Goal: Manage account settings

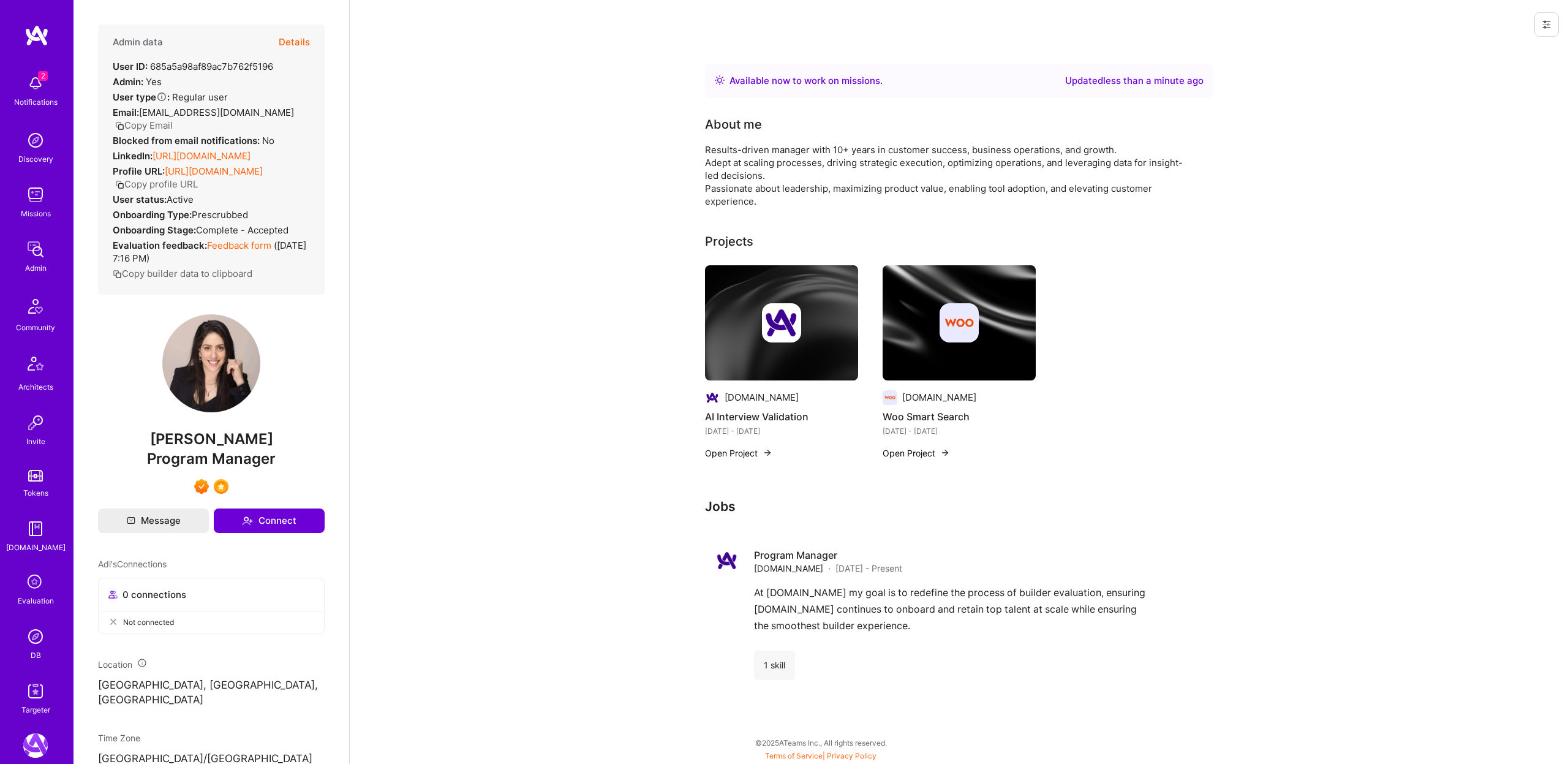
click at [291, 38] on button "Details" at bounding box center [294, 42] width 32 height 35
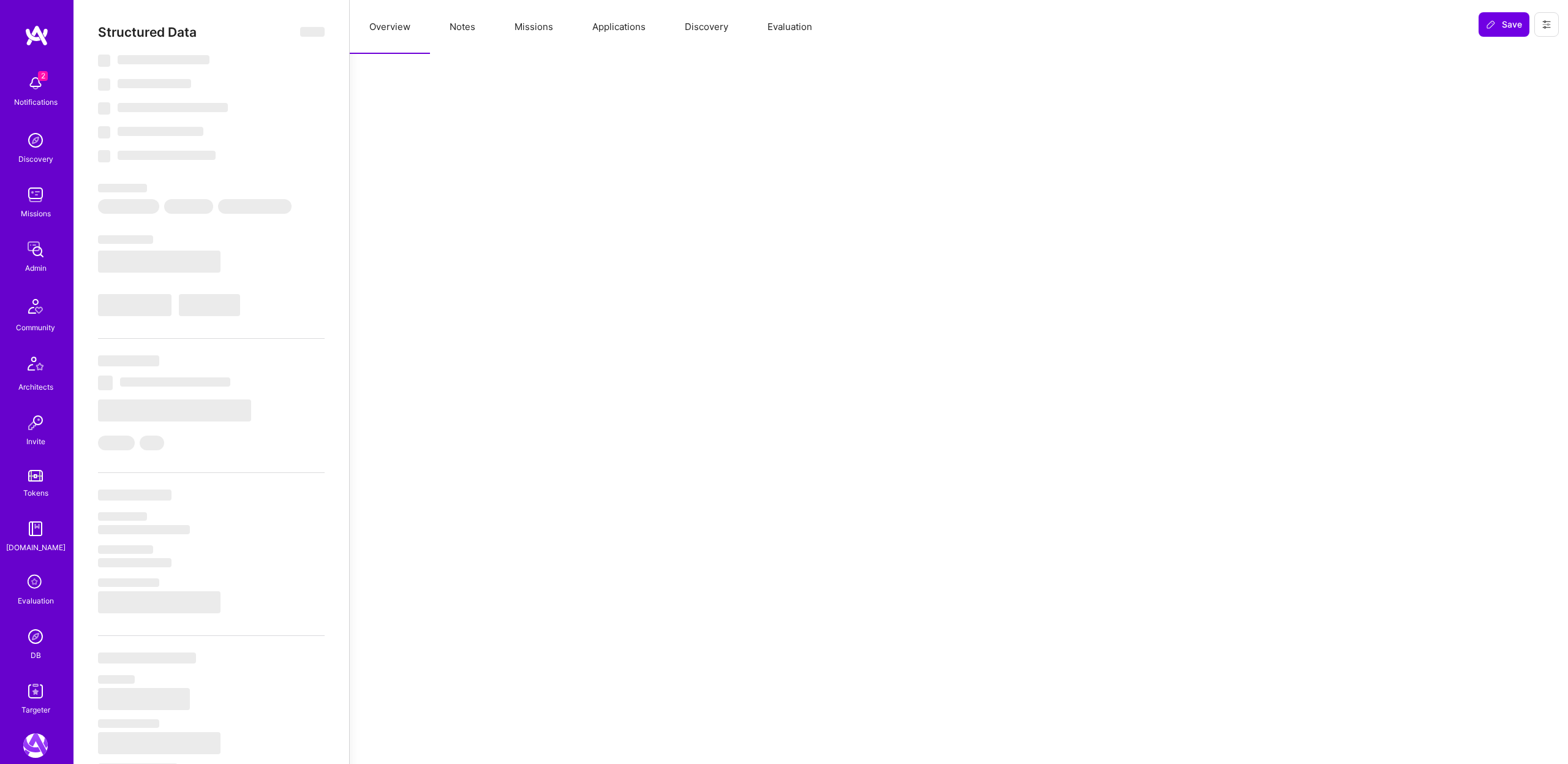
type textarea "x"
select select "Right Now"
select select "7"
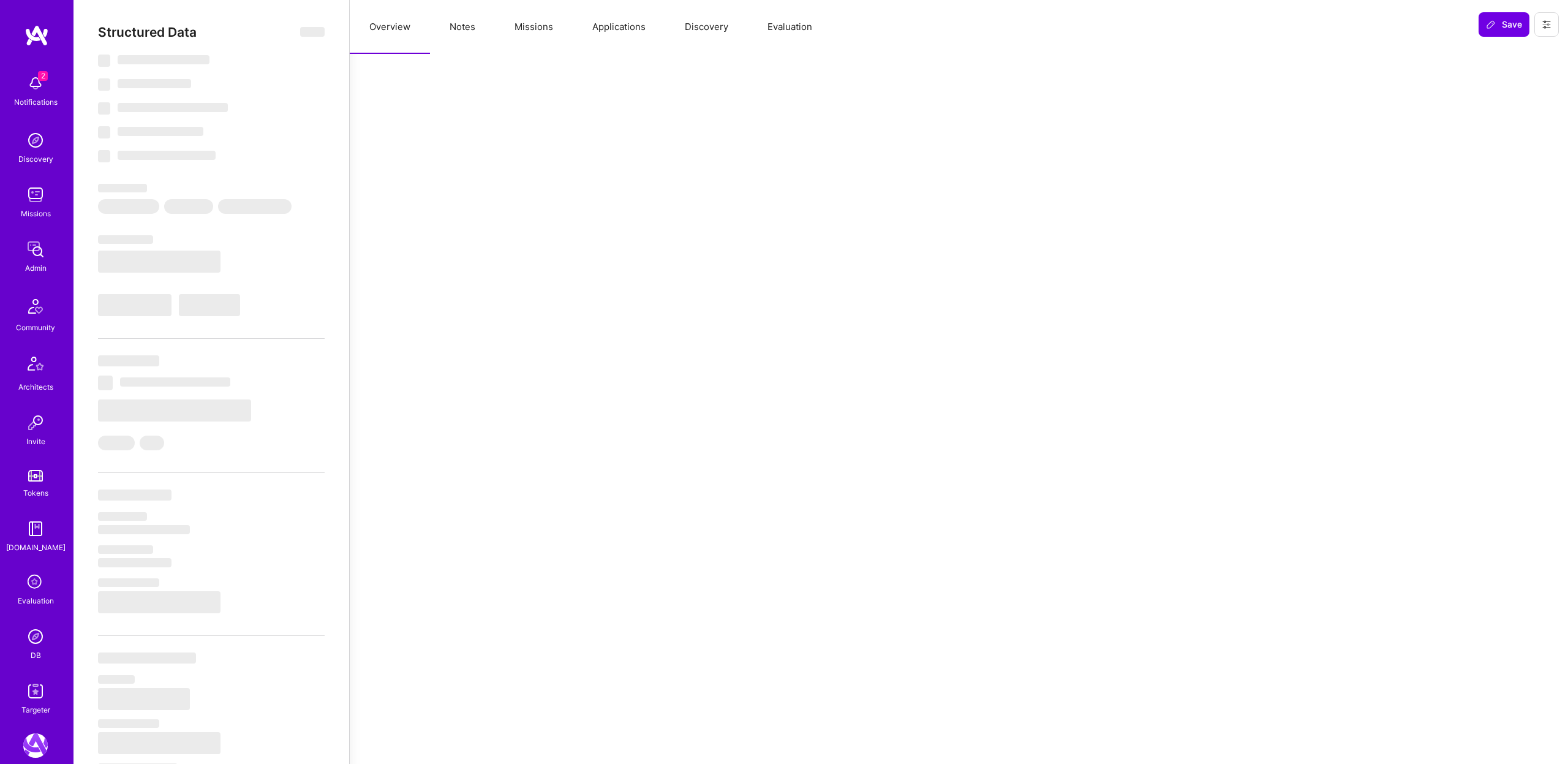
select select "7"
select select "US"
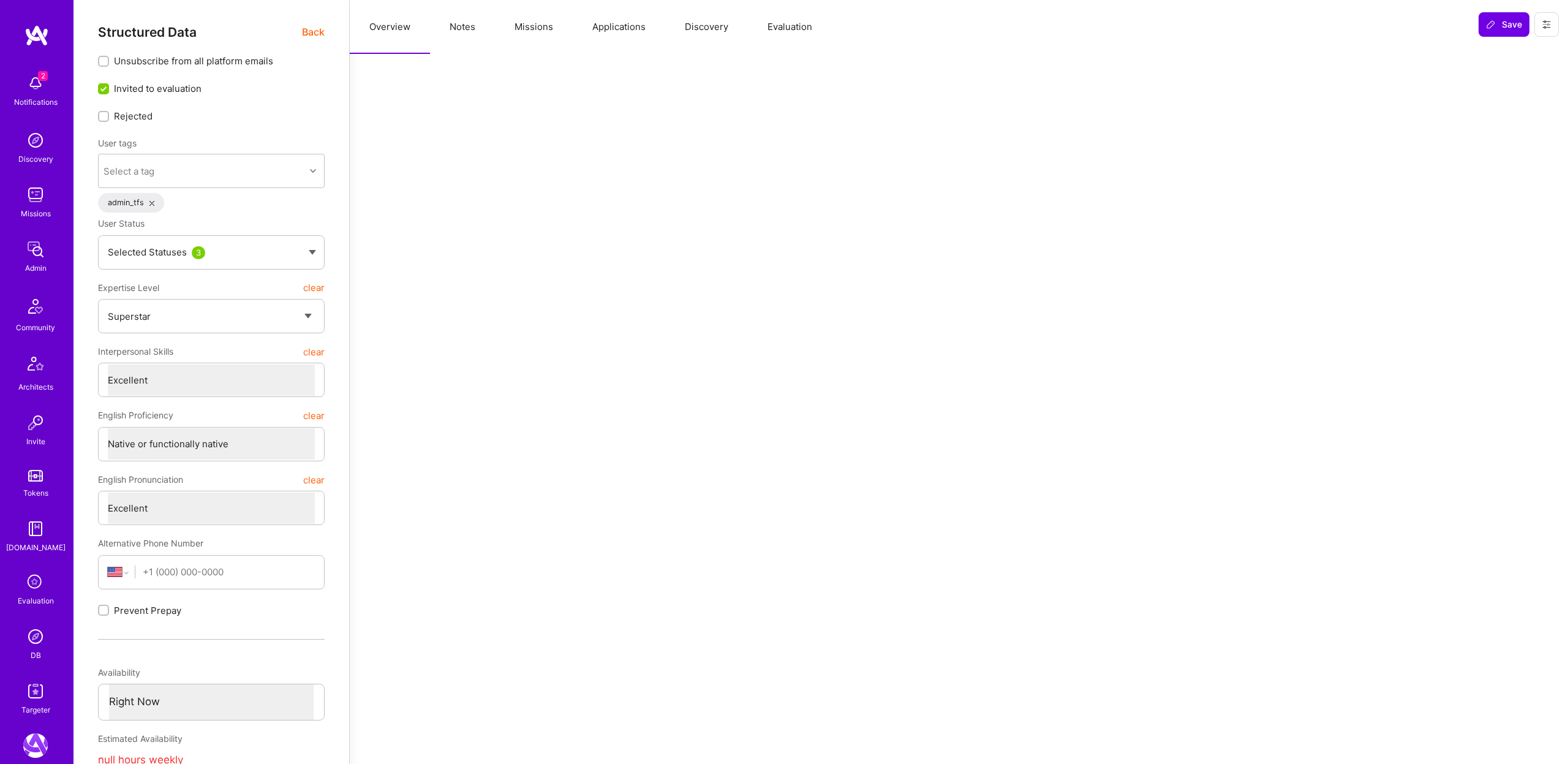
click at [311, 30] on span "Back" at bounding box center [313, 32] width 23 height 15
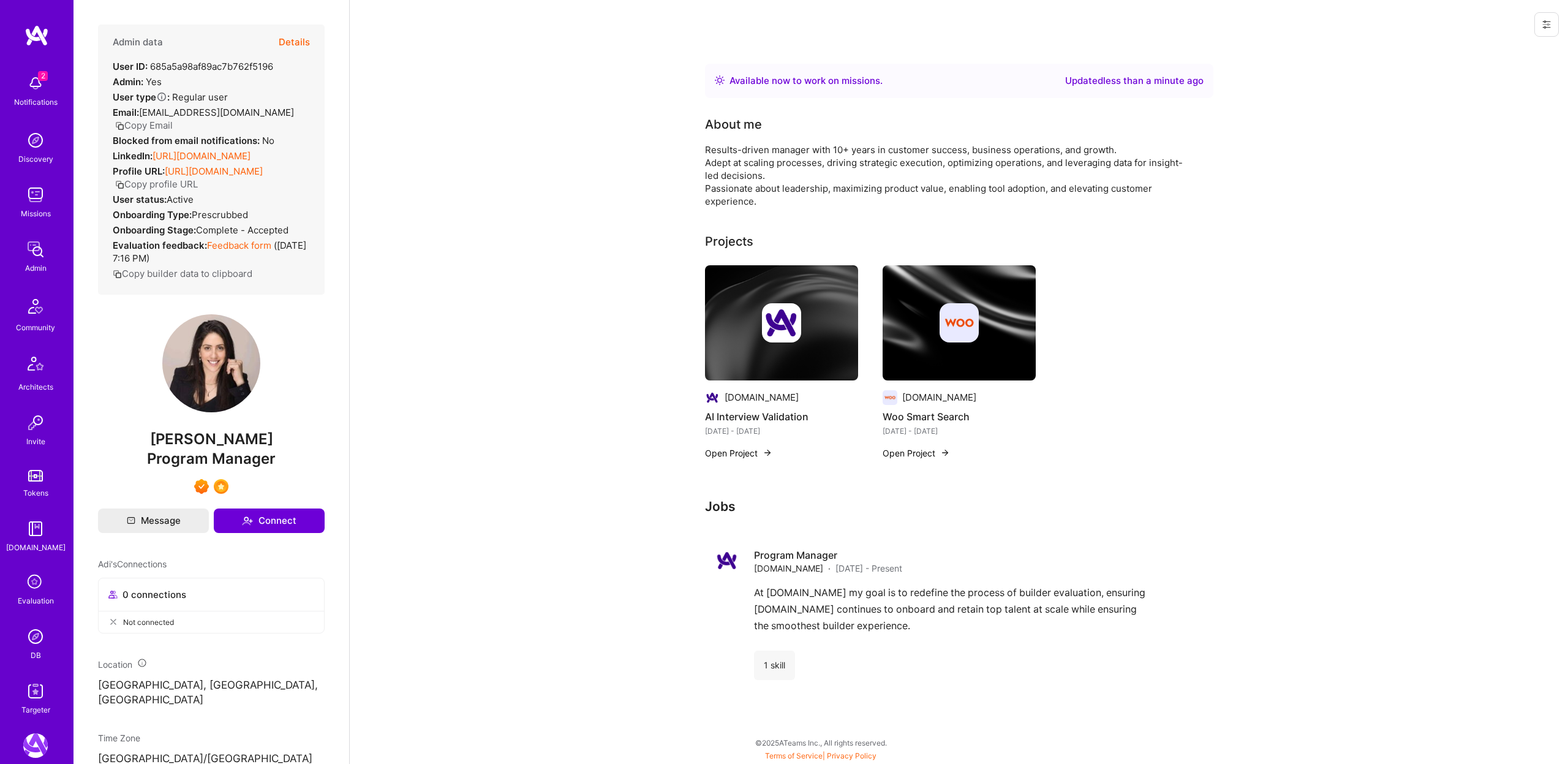
click at [35, 587] on icon at bounding box center [36, 583] width 23 height 23
